Goal: Task Accomplishment & Management: Complete application form

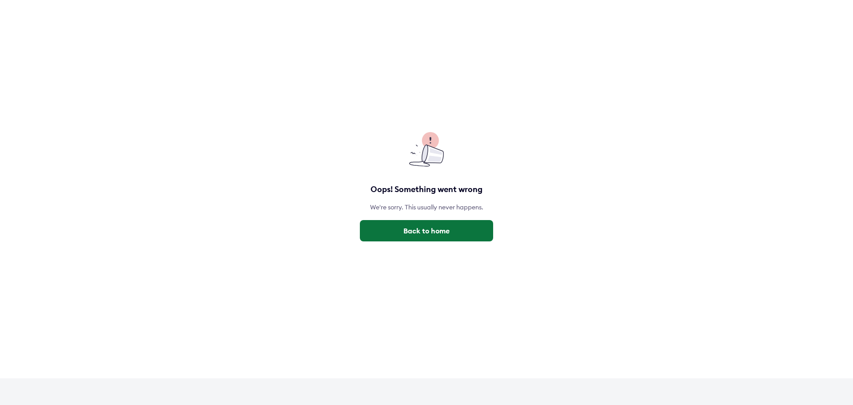
click at [435, 231] on button "Back to home" at bounding box center [426, 230] width 133 height 21
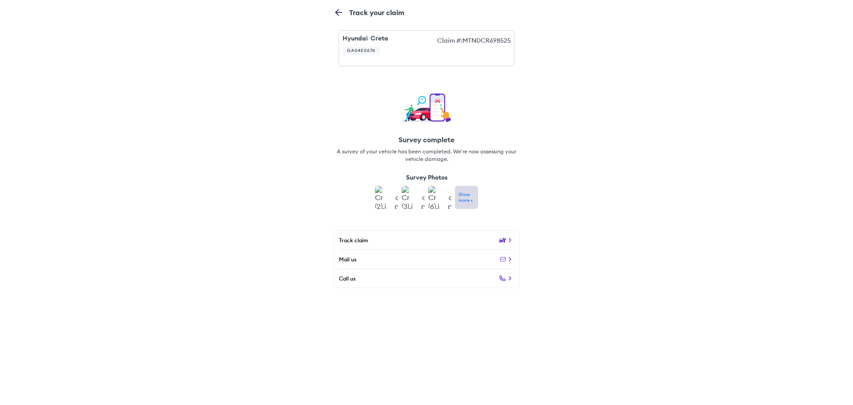
click at [460, 243] on div "Track claim" at bounding box center [426, 240] width 175 height 8
click at [505, 238] on icon at bounding box center [502, 239] width 7 height 7
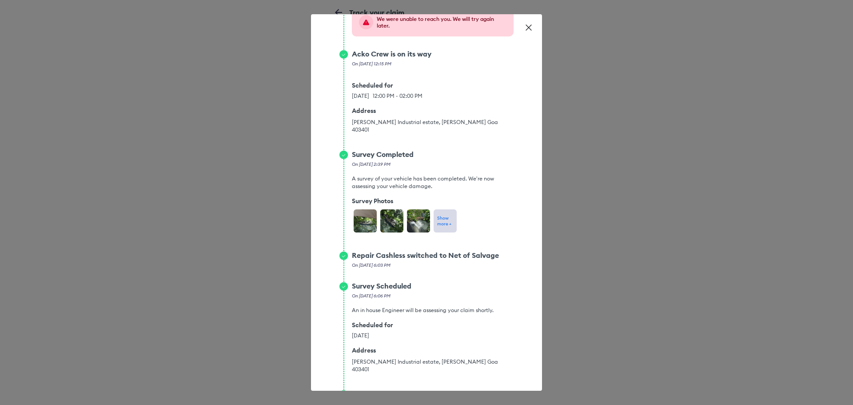
scroll to position [448, 0]
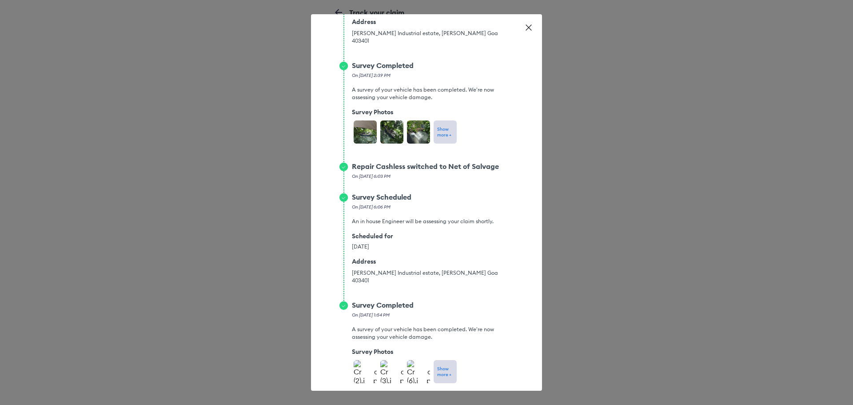
click at [444, 366] on p "Show more +" at bounding box center [445, 372] width 16 height 12
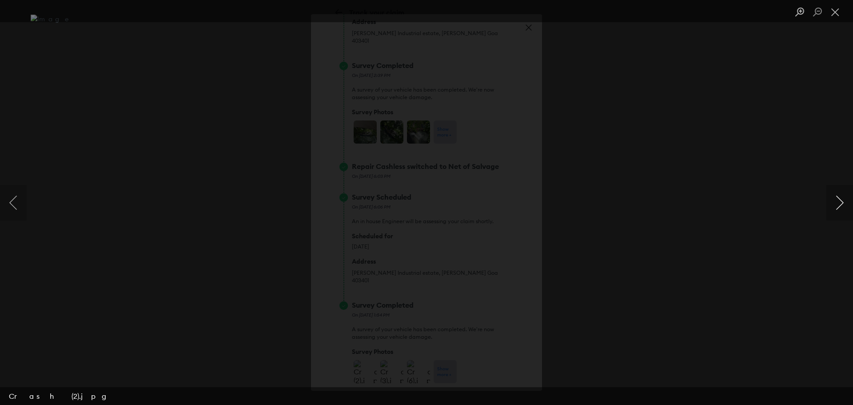
click at [840, 212] on button "Next image" at bounding box center [840, 203] width 27 height 36
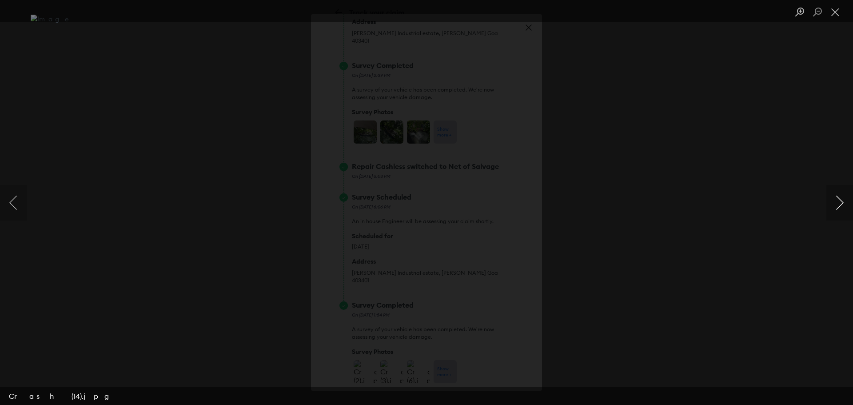
click at [840, 212] on button "Next image" at bounding box center [840, 203] width 27 height 36
click at [840, 211] on button "Next image" at bounding box center [840, 203] width 27 height 36
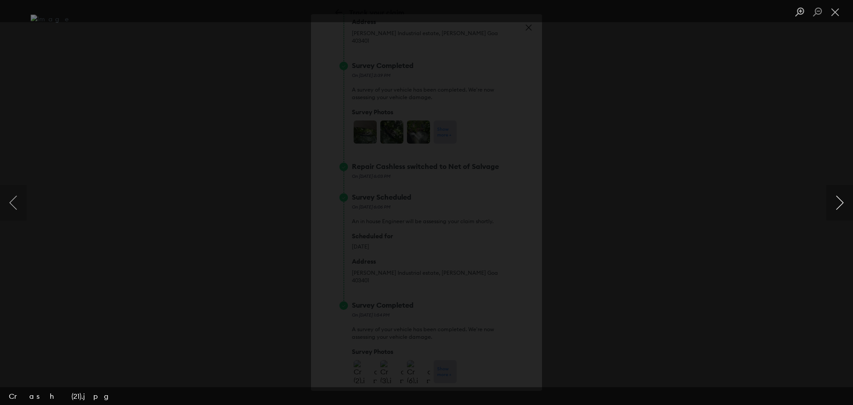
click at [840, 211] on button "Next image" at bounding box center [840, 203] width 27 height 36
click at [838, 215] on button "Next image" at bounding box center [840, 203] width 27 height 36
click at [837, 215] on button "Next image" at bounding box center [840, 203] width 27 height 36
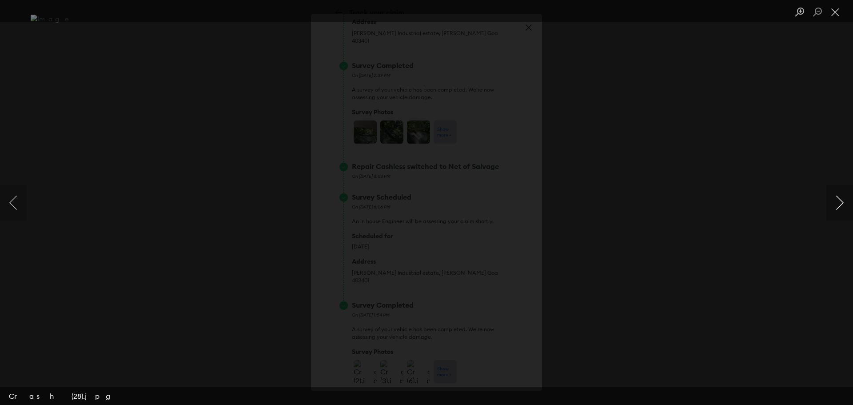
click at [837, 215] on button "Next image" at bounding box center [840, 203] width 27 height 36
click at [842, 207] on button "Next image" at bounding box center [840, 203] width 27 height 36
click at [841, 208] on button "Next image" at bounding box center [840, 203] width 27 height 36
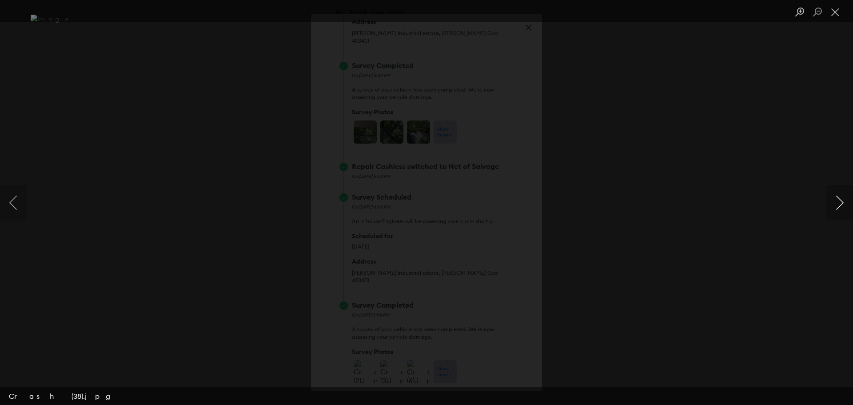
click at [841, 208] on button "Next image" at bounding box center [840, 203] width 27 height 36
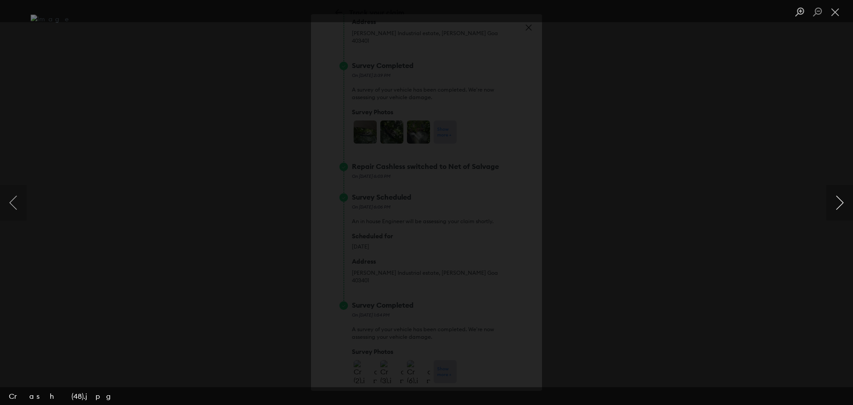
click at [841, 208] on button "Next image" at bounding box center [840, 203] width 27 height 36
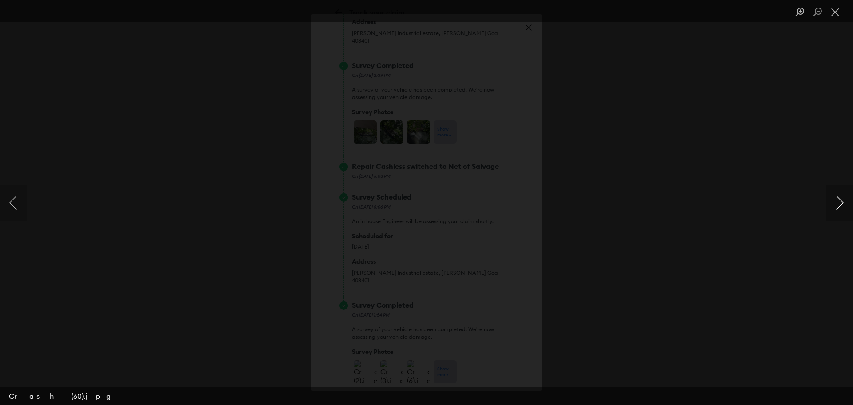
click at [841, 208] on button "Next image" at bounding box center [840, 203] width 27 height 36
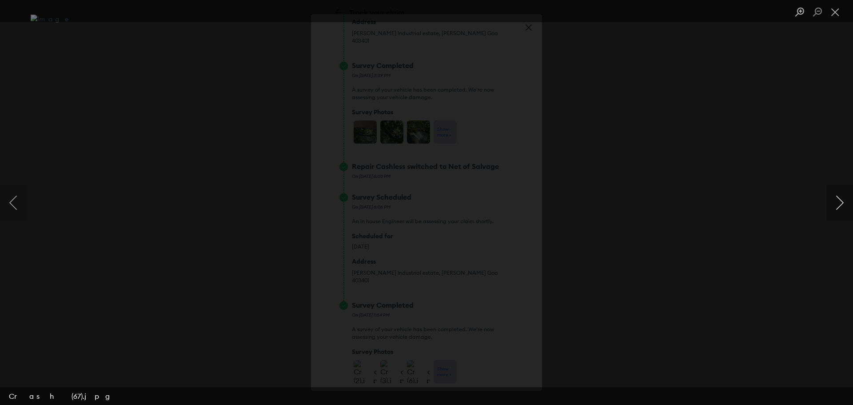
click at [841, 208] on button "Next image" at bounding box center [840, 203] width 27 height 36
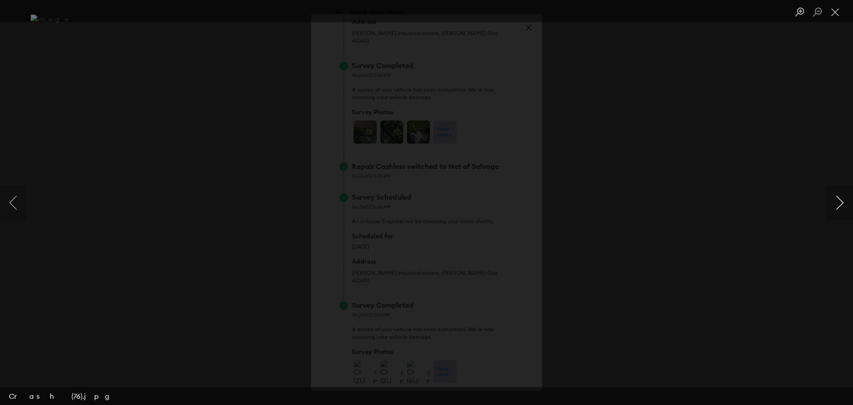
click at [841, 208] on button "Next image" at bounding box center [840, 203] width 27 height 36
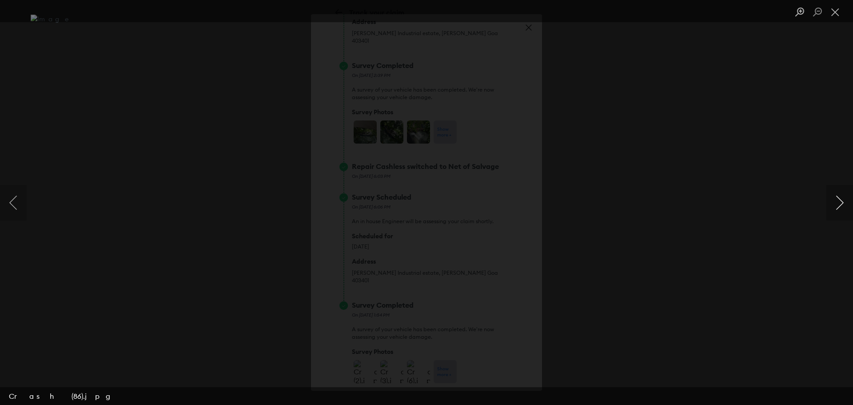
click at [841, 208] on button "Next image" at bounding box center [840, 203] width 27 height 36
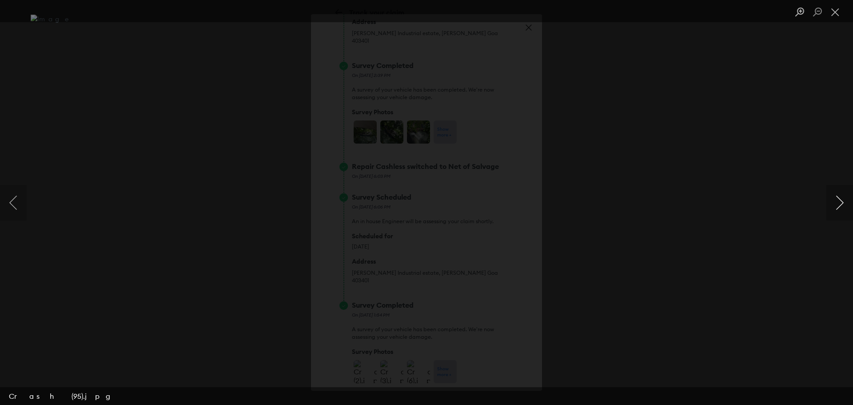
click at [841, 208] on button "Next image" at bounding box center [840, 203] width 27 height 36
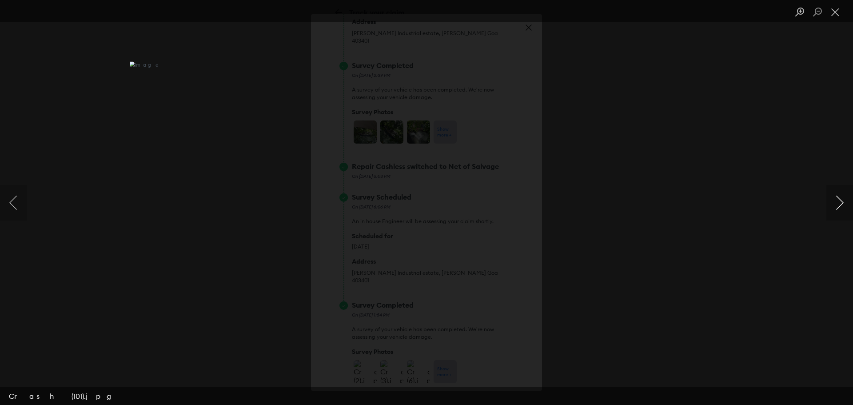
click at [841, 208] on button "Next image" at bounding box center [840, 203] width 27 height 36
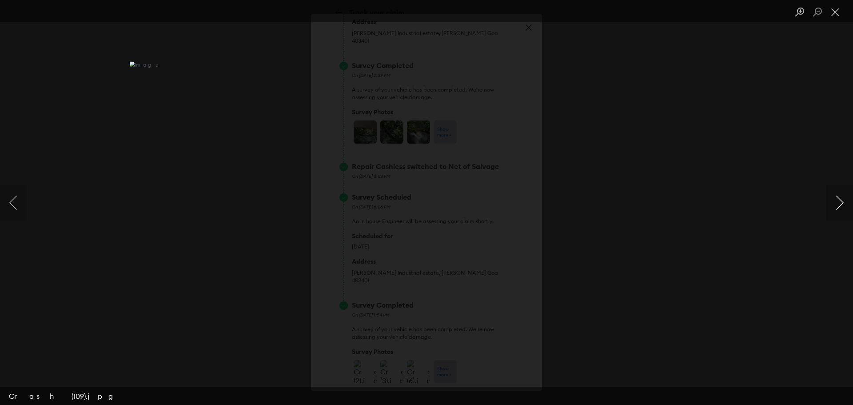
click at [841, 208] on button "Next image" at bounding box center [840, 203] width 27 height 36
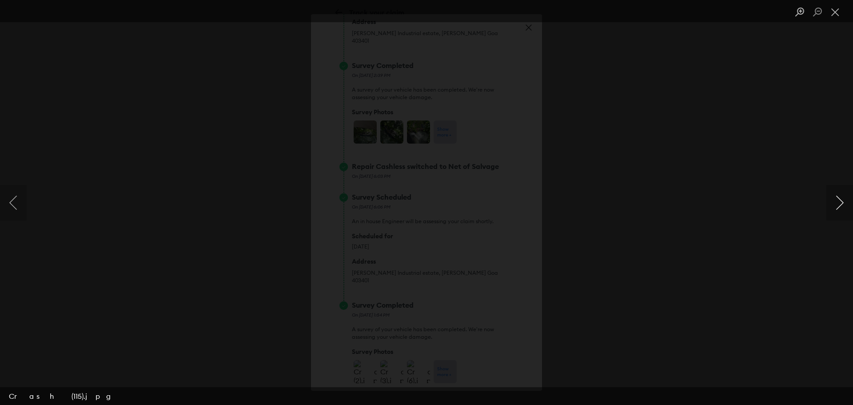
click at [841, 208] on button "Next image" at bounding box center [840, 203] width 27 height 36
click at [836, 216] on button "Next image" at bounding box center [840, 203] width 27 height 36
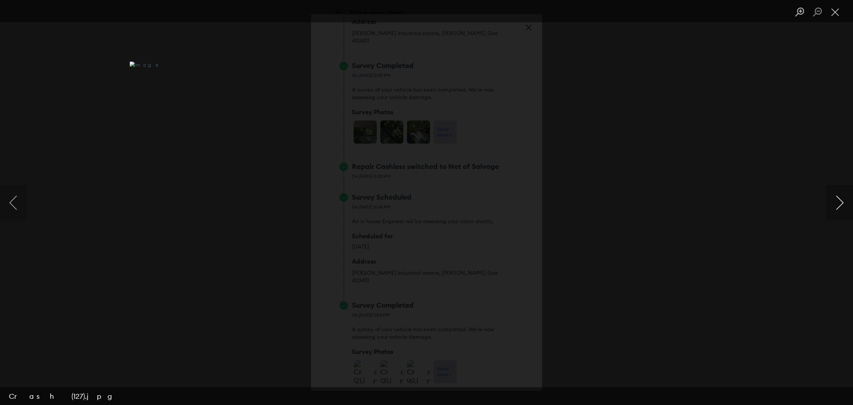
click at [835, 217] on button "Next image" at bounding box center [840, 203] width 27 height 36
click at [832, 13] on button "Close lightbox" at bounding box center [836, 12] width 18 height 16
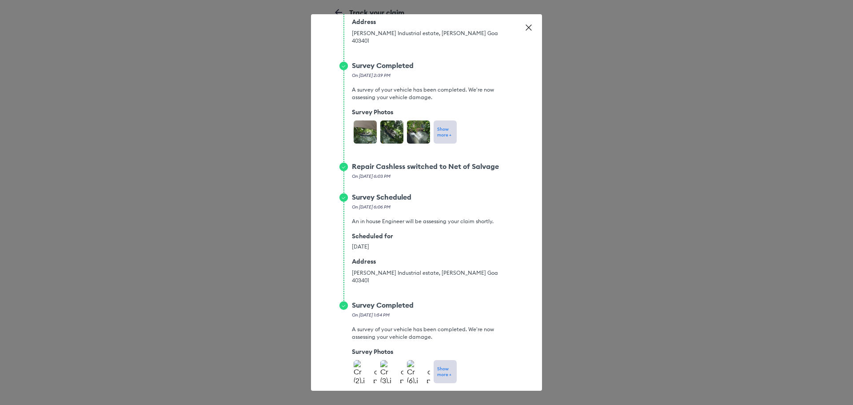
scroll to position [182, 0]
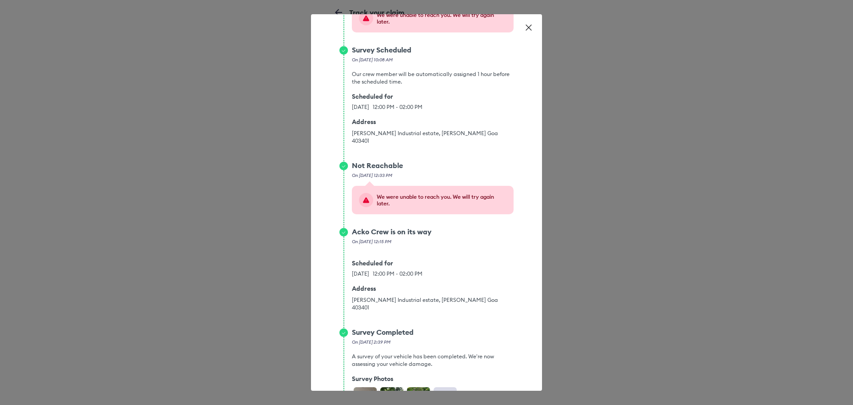
click at [524, 26] on icon at bounding box center [528, 27] width 9 height 9
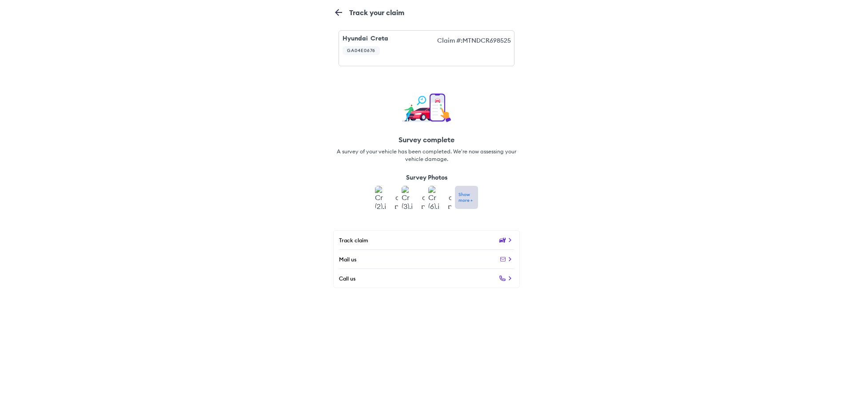
click at [508, 279] on icon at bounding box center [510, 278] width 8 height 8
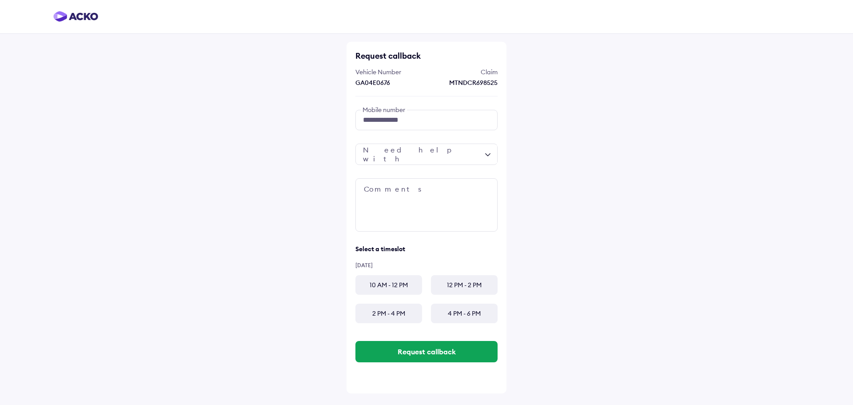
click at [429, 147] on div at bounding box center [427, 154] width 142 height 21
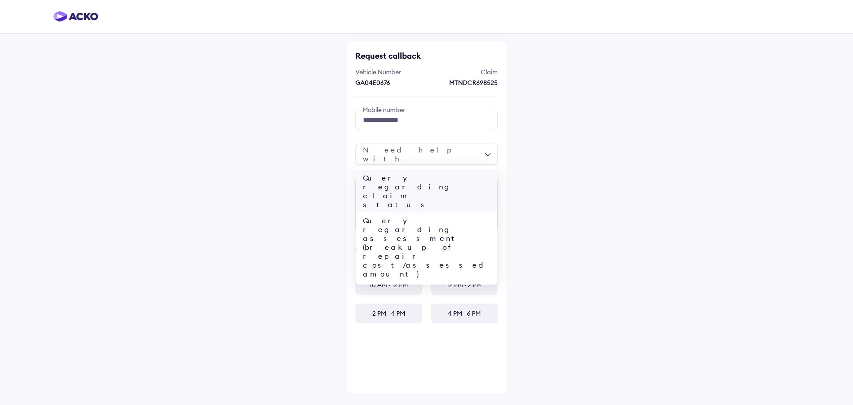
click at [431, 176] on div "Query regarding claim status" at bounding box center [426, 191] width 141 height 43
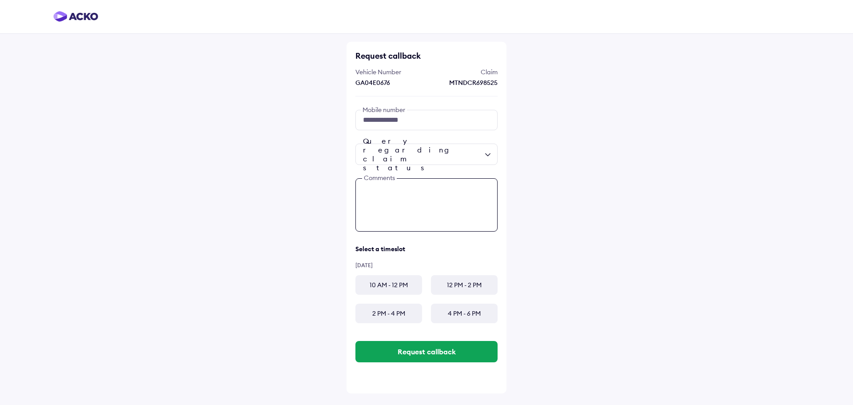
click at [424, 187] on textarea at bounding box center [427, 204] width 142 height 53
click at [403, 313] on div "2 PM - 4 PM" at bounding box center [389, 314] width 67 height 20
click at [424, 191] on textarea at bounding box center [427, 204] width 142 height 53
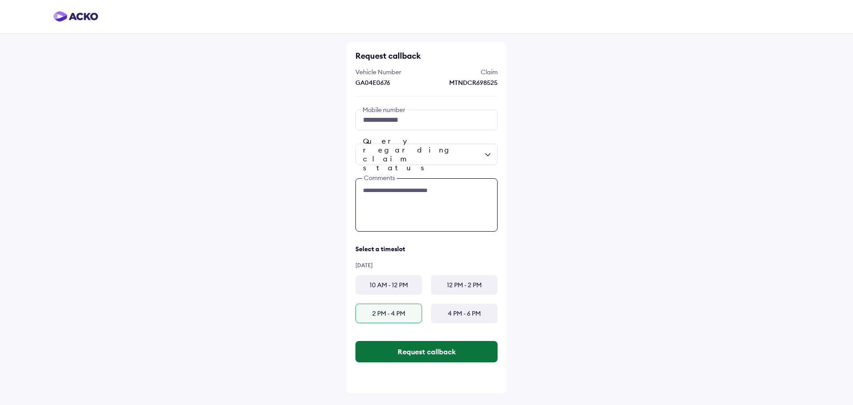
type textarea "**********"
click at [428, 353] on button "Request callback" at bounding box center [427, 351] width 142 height 21
